Goal: Complete application form

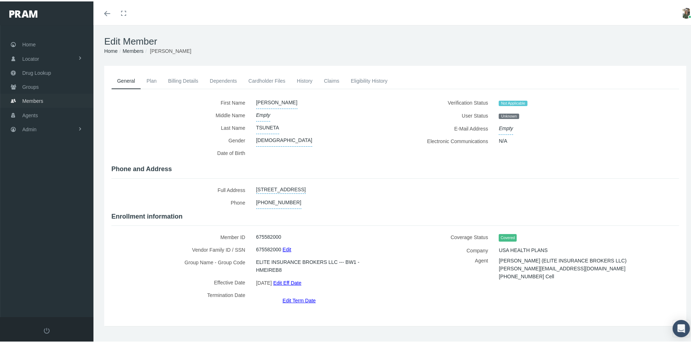
click at [44, 92] on link "Members" at bounding box center [46, 99] width 93 height 14
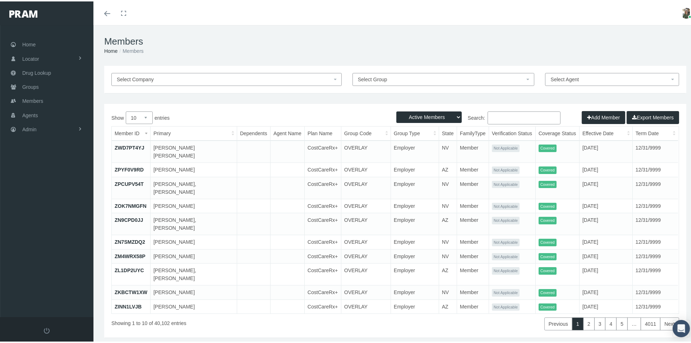
click at [488, 116] on input "Search:" at bounding box center [524, 116] width 73 height 13
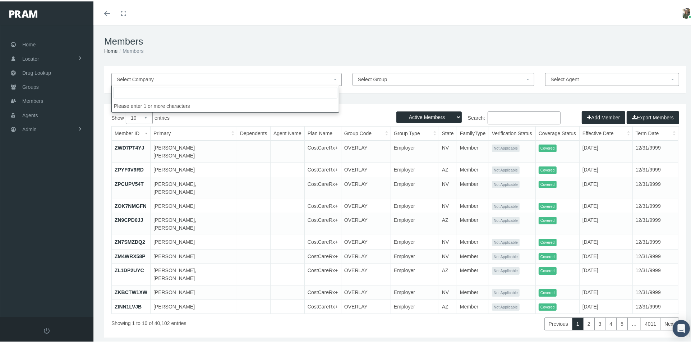
click at [283, 79] on span "Select Company" at bounding box center [224, 78] width 215 height 8
type input "maravilla"
select select
select select "2965"
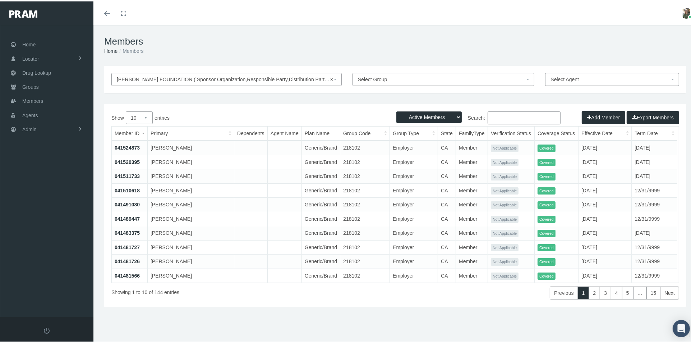
click at [498, 113] on input "Search:" at bounding box center [524, 116] width 73 height 13
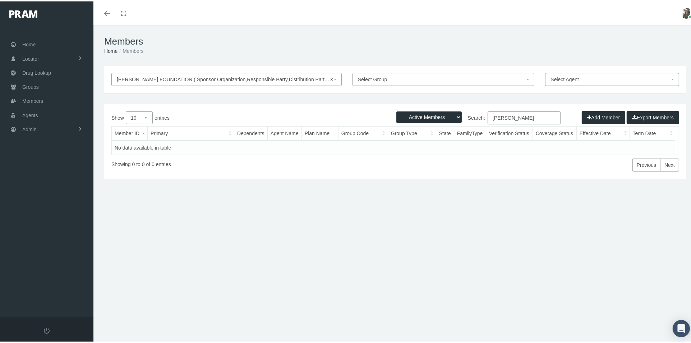
type input "frank martinez"
click at [600, 114] on button "Add Member" at bounding box center [603, 116] width 43 height 13
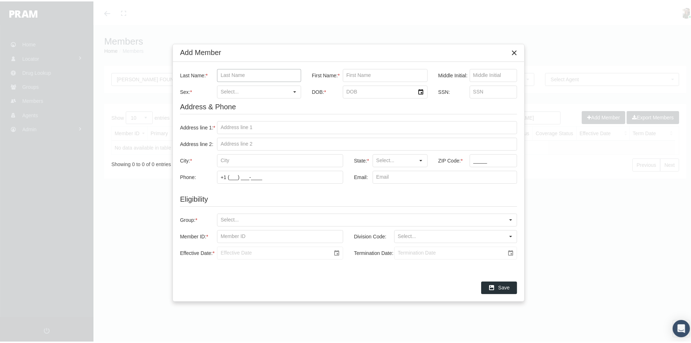
click at [269, 72] on input "Last Name: *" at bounding box center [258, 74] width 83 height 12
type input "[PERSON_NAME]"
type input "J"
type input "[DEMOGRAPHIC_DATA]"
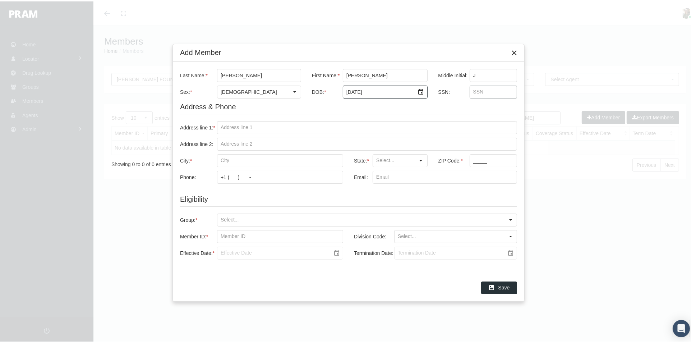
type input "6/6/1961"
click at [476, 91] on input "SSN:" at bounding box center [493, 90] width 47 height 12
type input "547170809"
click at [246, 122] on input "Address line 1: *" at bounding box center [366, 126] width 299 height 12
type input "34700 Jennifer drive"
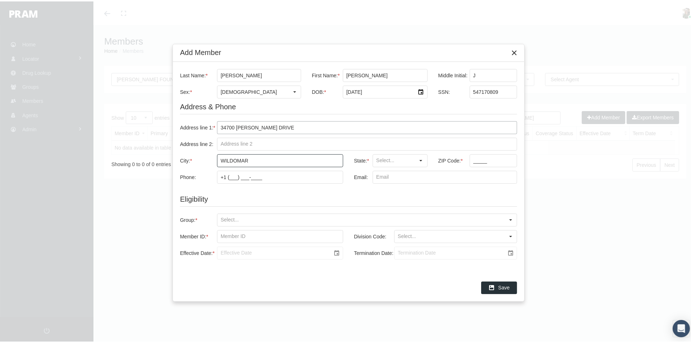
type input "wildomar"
type input "[US_STATE]"
type input "92595"
type input "+1 (562) 351-8257"
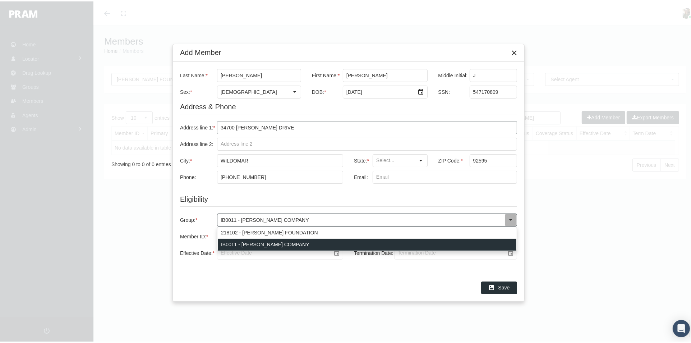
type input "218102 - MARAVILLA FOUNDATION"
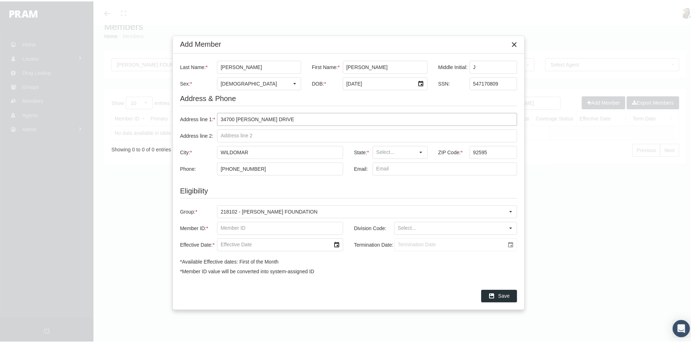
scroll to position [16, 0]
drag, startPoint x: 497, startPoint y: 85, endPoint x: 486, endPoint y: 79, distance: 12.7
click at [459, 84] on div "SSN: 547170809" at bounding box center [475, 80] width 84 height 17
click at [251, 229] on input "Member ID: *" at bounding box center [279, 227] width 125 height 12
paste input "547170809"
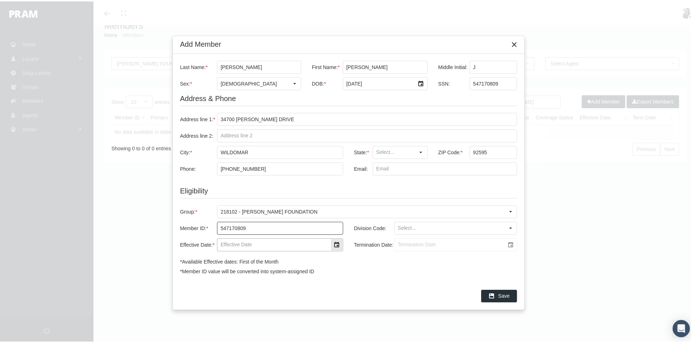
type input "547170809"
click at [251, 243] on input "Effective Date: *" at bounding box center [273, 243] width 113 height 12
click at [336, 246] on div "Select" at bounding box center [336, 243] width 11 height 11
click at [318, 140] on icon "chevronright" at bounding box center [320, 139] width 6 height 6
click at [315, 166] on td "1" at bounding box center [318, 166] width 14 height 11
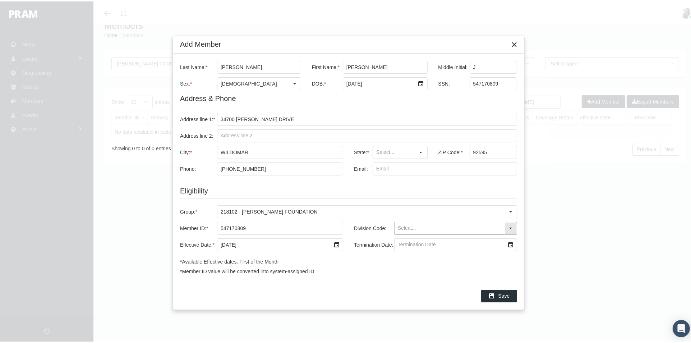
click at [409, 226] on input "Division Code:" at bounding box center [450, 227] width 110 height 12
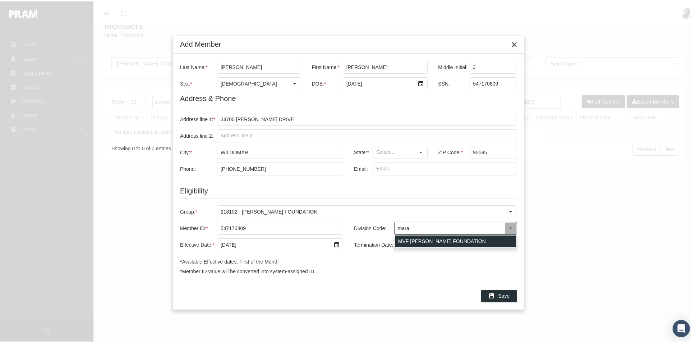
click at [422, 240] on div "MVF MARAVILLA FOUNDATION" at bounding box center [455, 240] width 121 height 12
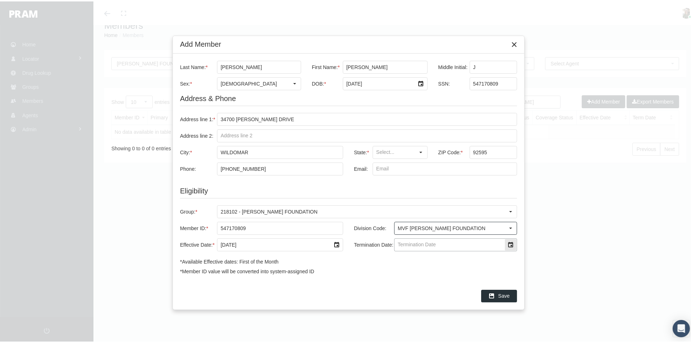
type input "MVF MARAVILLA FOUNDATION"
click at [438, 245] on input "Termination Date:" at bounding box center [450, 243] width 110 height 12
type input "[DATE]"
click at [408, 149] on input "State: *" at bounding box center [394, 151] width 42 height 12
type input "[US_STATE]"
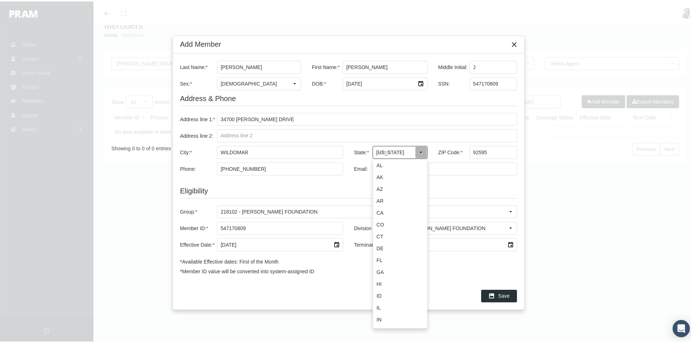
type input "20341 Avenida Del Este"
type input "Yorba Linda"
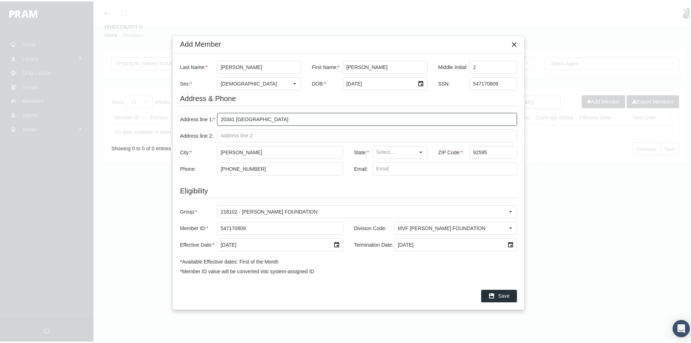
click at [284, 121] on input "20341 Avenida Del Este" at bounding box center [366, 118] width 299 height 12
type input "34700 Jennifer drive"
type input "wildomar"
click at [419, 153] on div "Select" at bounding box center [420, 150] width 11 height 11
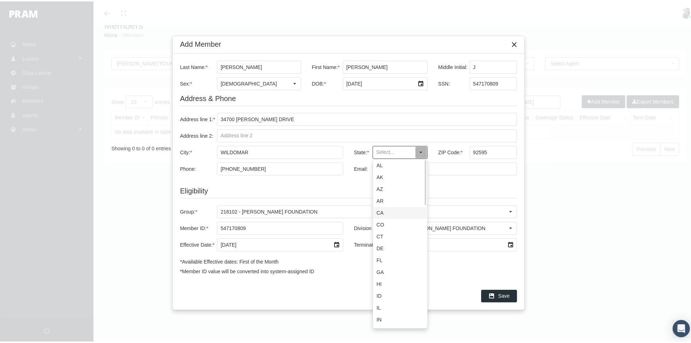
click at [399, 214] on div "CA" at bounding box center [400, 212] width 54 height 12
type input "CA"
click at [389, 166] on input "Email:" at bounding box center [445, 167] width 144 height 12
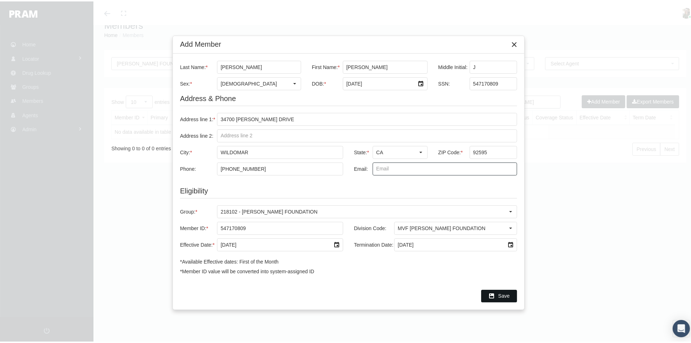
click at [501, 292] on span "Save" at bounding box center [503, 294] width 11 height 6
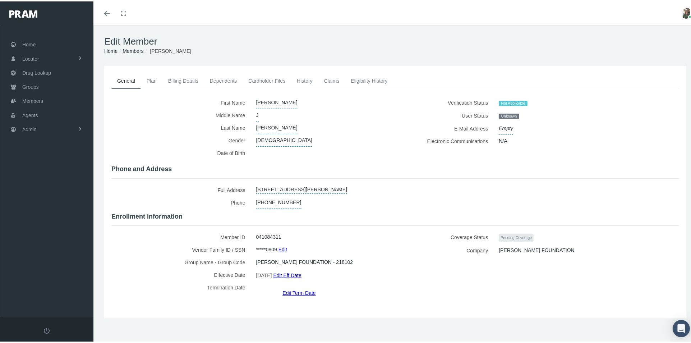
click at [153, 80] on link "Plan" at bounding box center [152, 80] width 22 height 16
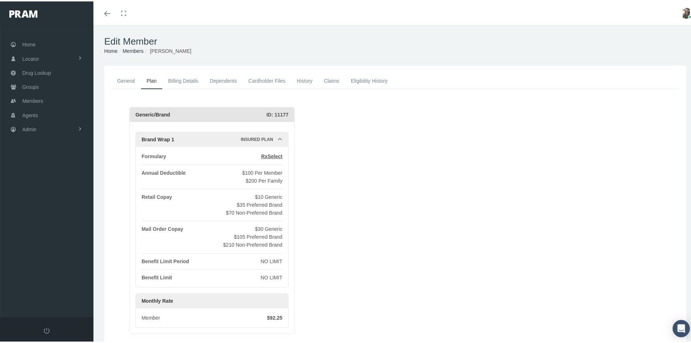
click at [128, 76] on link "General" at bounding box center [125, 80] width 29 height 16
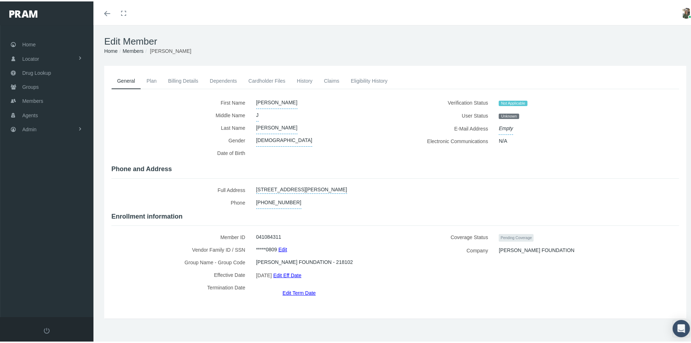
click at [300, 82] on link "History" at bounding box center [304, 80] width 27 height 16
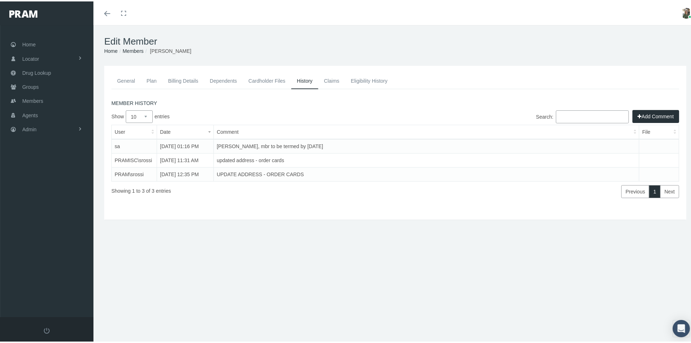
click at [130, 79] on link "General" at bounding box center [125, 80] width 29 height 16
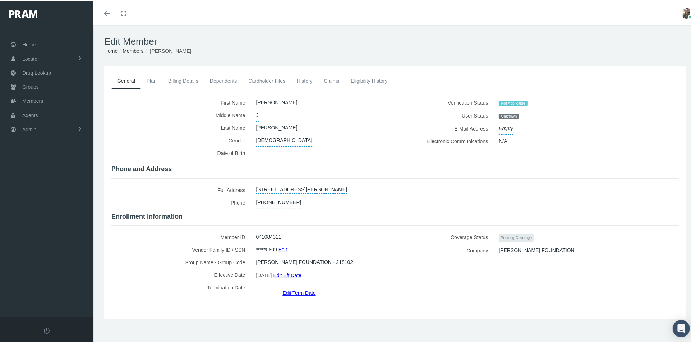
click at [153, 82] on link "Plan" at bounding box center [152, 80] width 22 height 16
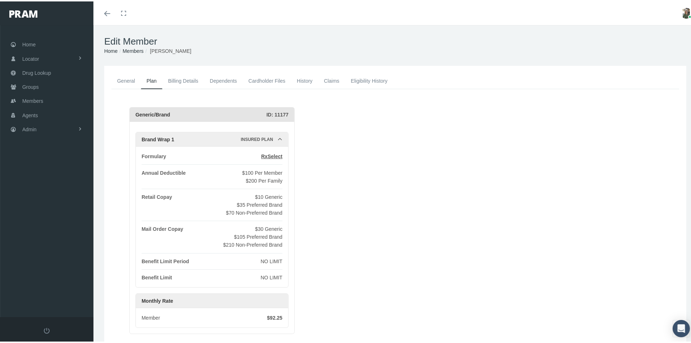
click at [167, 80] on link "Billing Details" at bounding box center [183, 80] width 42 height 16
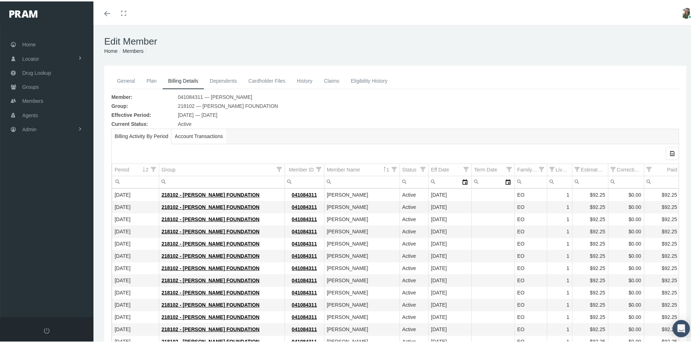
click at [184, 132] on span "Account Transactions" at bounding box center [199, 134] width 48 height 9
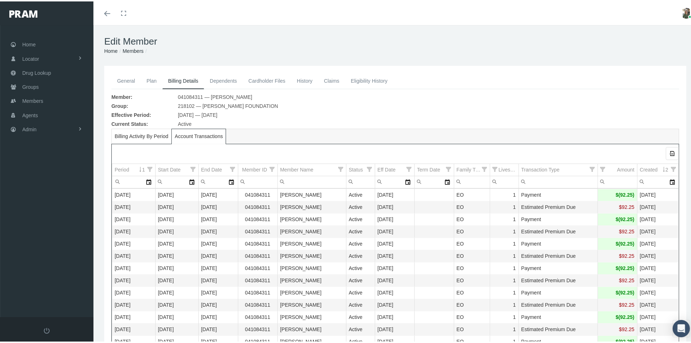
click at [153, 135] on span "Billing Activity By Period" at bounding box center [142, 134] width 54 height 9
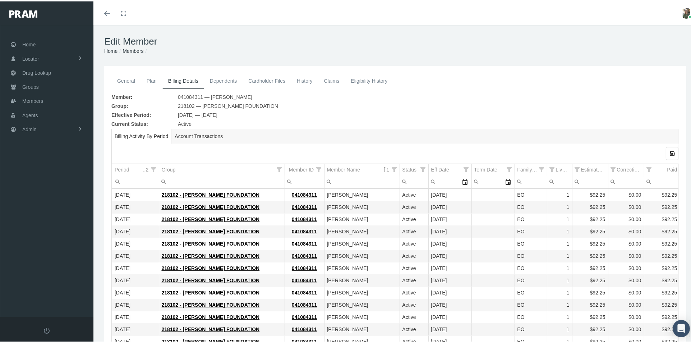
click at [129, 82] on link "General" at bounding box center [125, 80] width 29 height 16
